Goal: Task Accomplishment & Management: Manage account settings

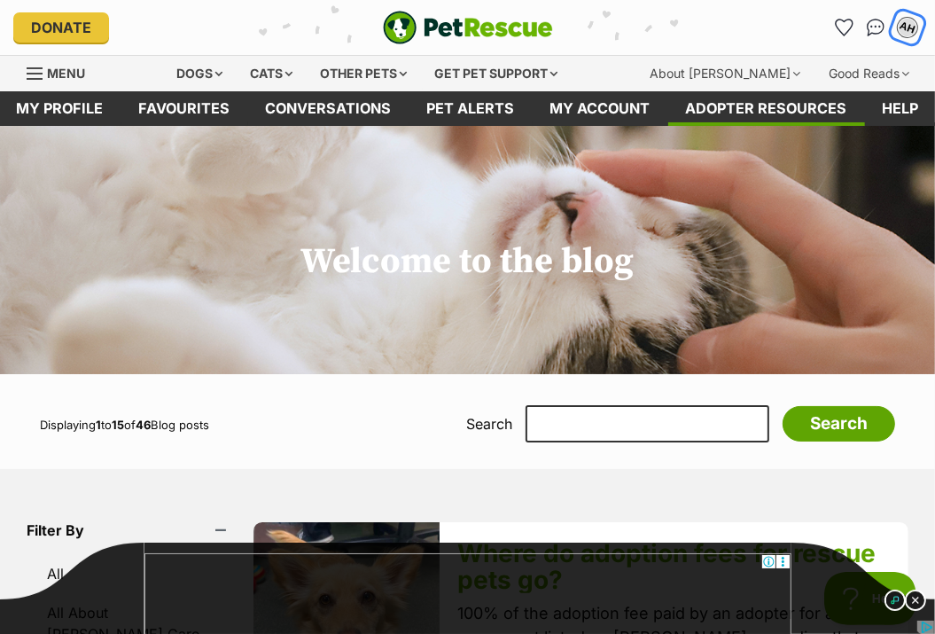
click at [911, 32] on div "AH" at bounding box center [907, 27] width 23 height 23
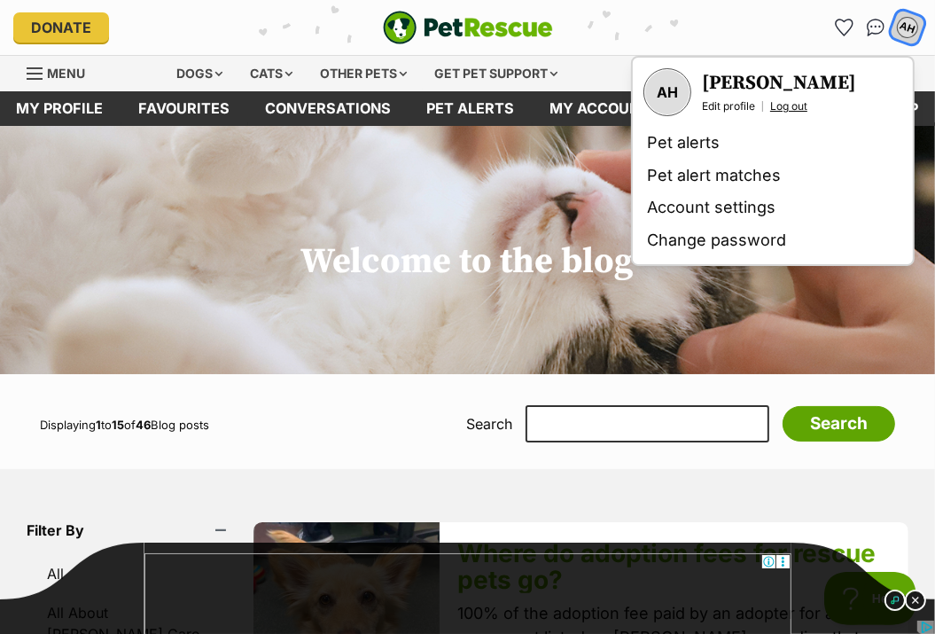
click at [778, 109] on link "Log out" at bounding box center [788, 106] width 37 height 14
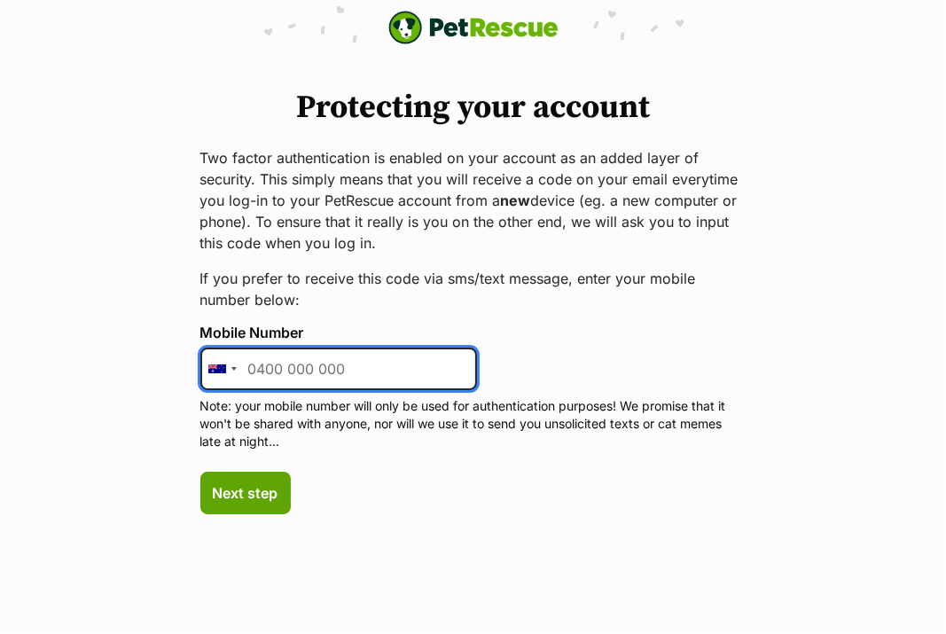
click at [320, 370] on input "Mobile Number" at bounding box center [338, 368] width 276 height 43
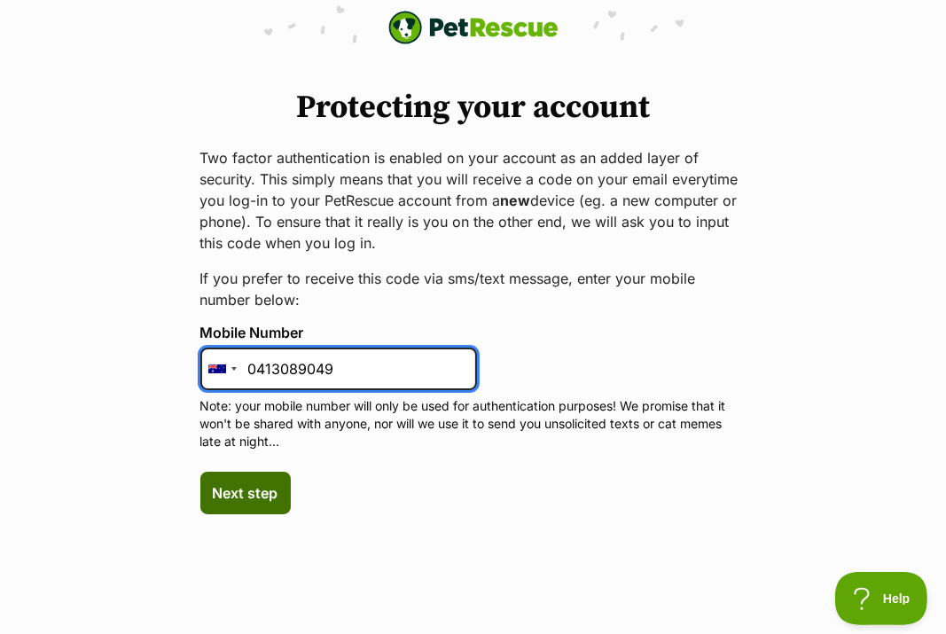
type input "0413089049"
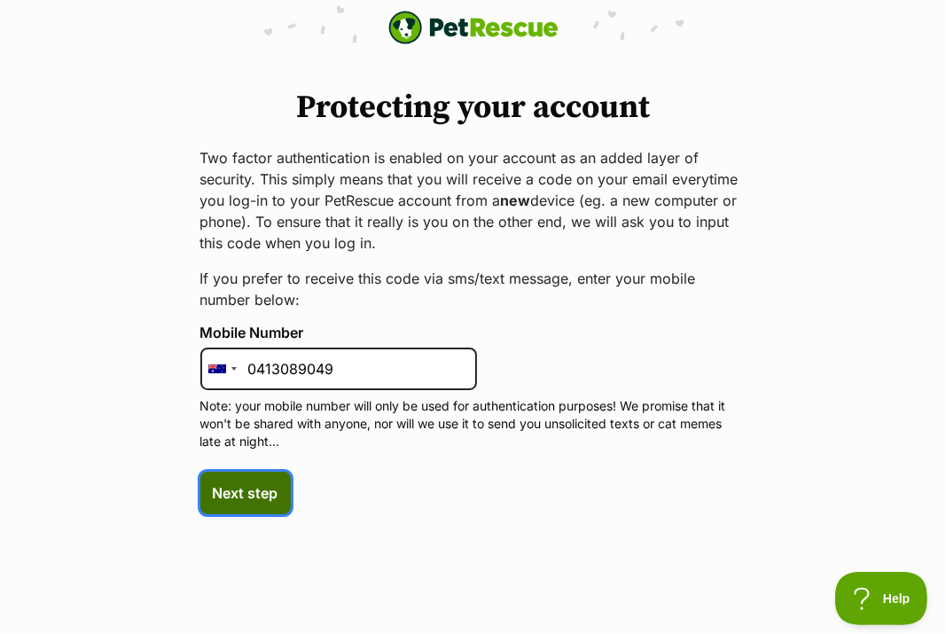
click at [261, 488] on span "Next step" at bounding box center [246, 492] width 66 height 21
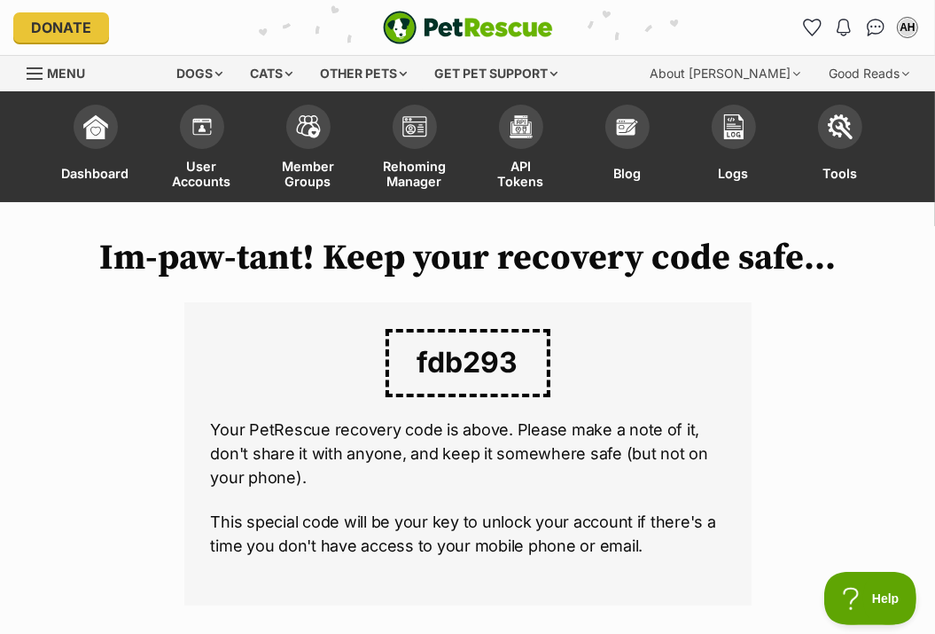
click at [535, 366] on span "fdb293" at bounding box center [467, 363] width 165 height 68
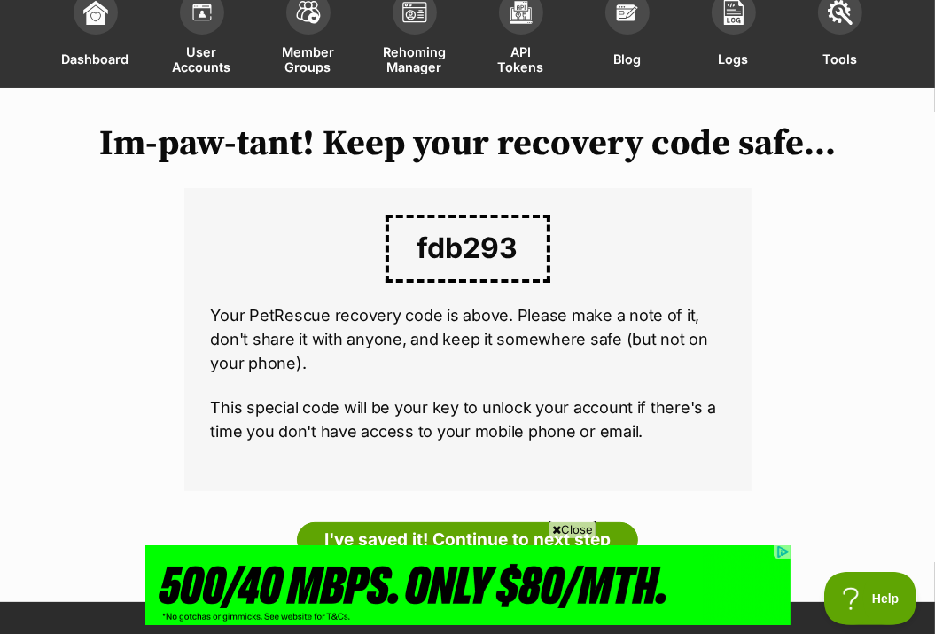
scroll to position [277, 0]
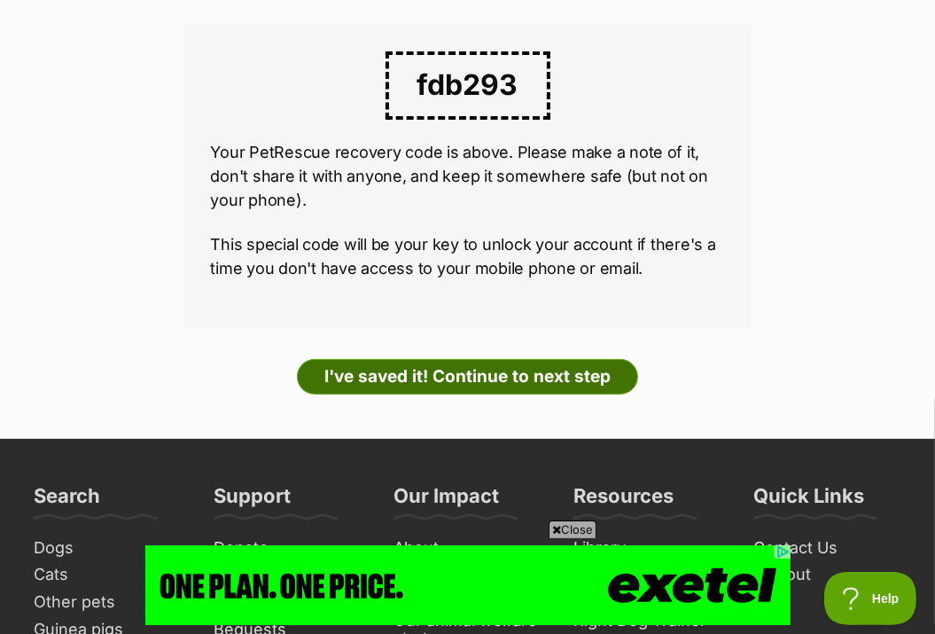
click at [459, 377] on link "I've saved it! Continue to next step" at bounding box center [467, 376] width 341 height 35
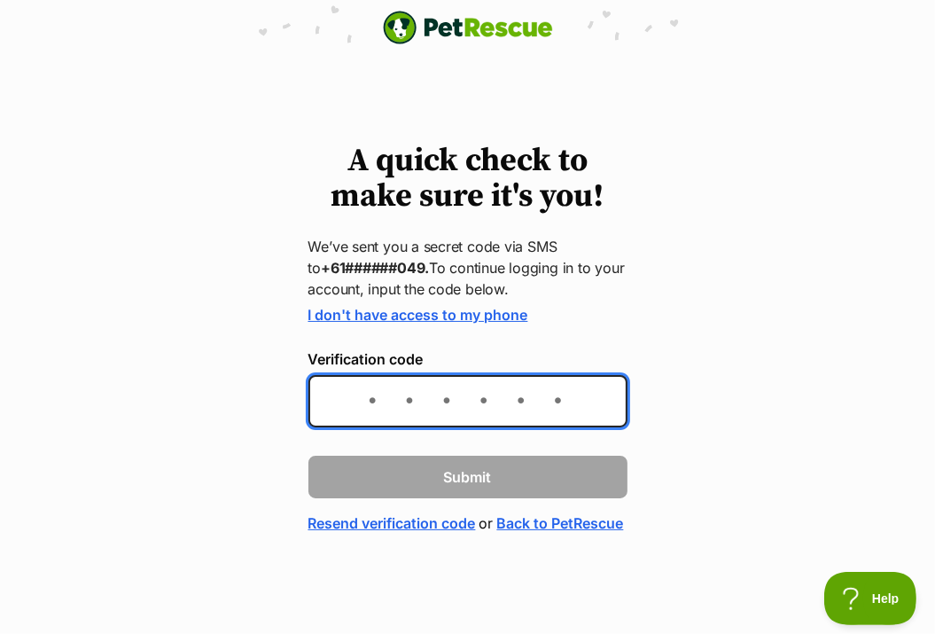
click at [465, 401] on input "Verification code" at bounding box center [467, 401] width 319 height 52
type input "046169"
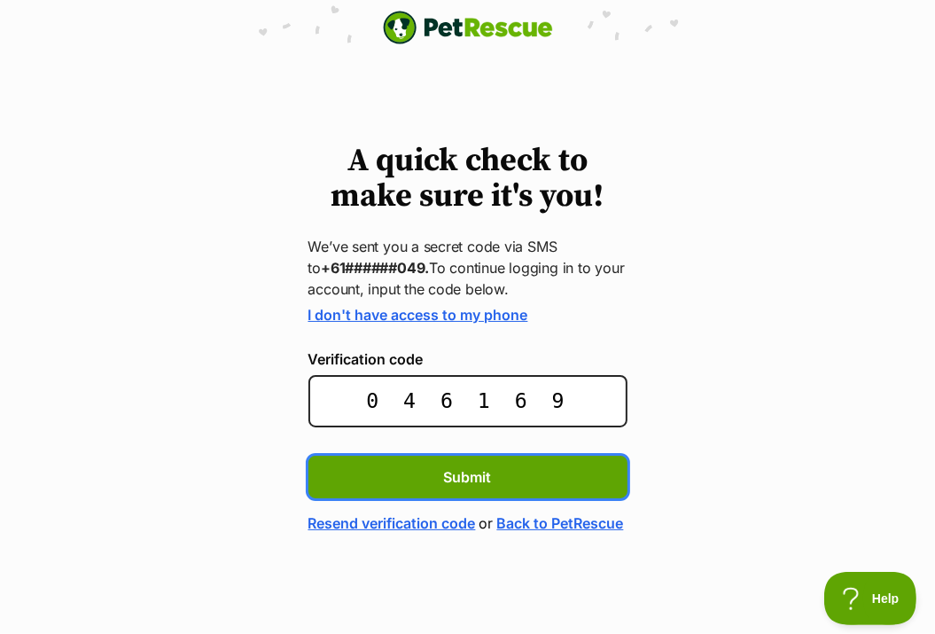
click at [308, 455] on button "Submit" at bounding box center [467, 476] width 319 height 43
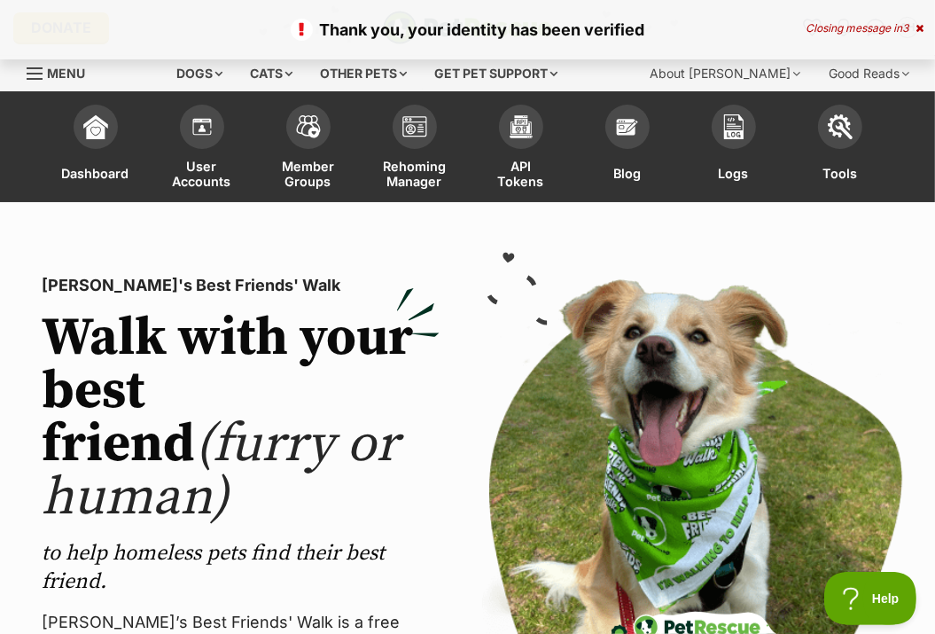
click at [917, 29] on icon at bounding box center [919, 28] width 8 height 11
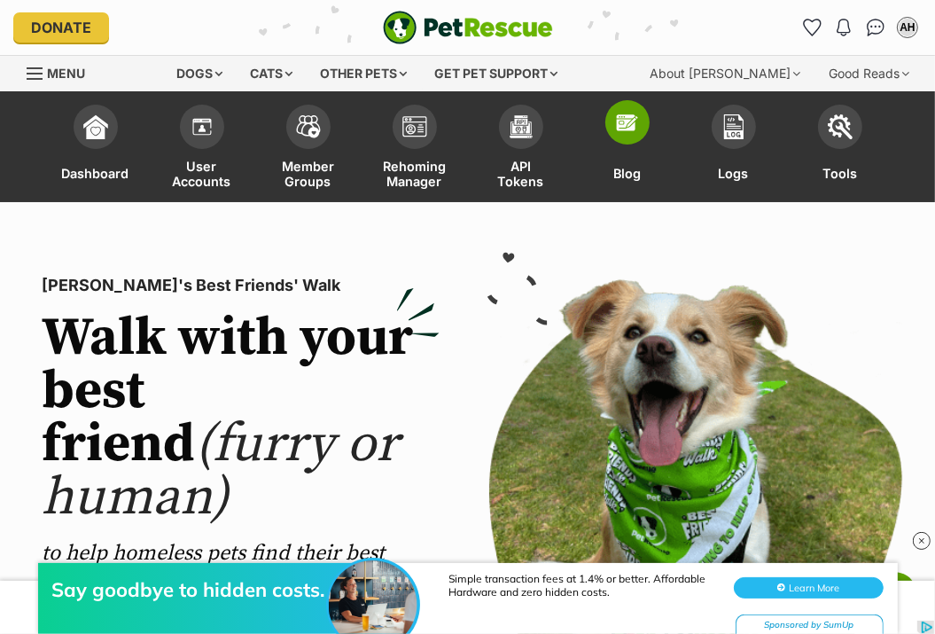
click at [626, 136] on span at bounding box center [627, 122] width 44 height 44
